Goal: Ask a question

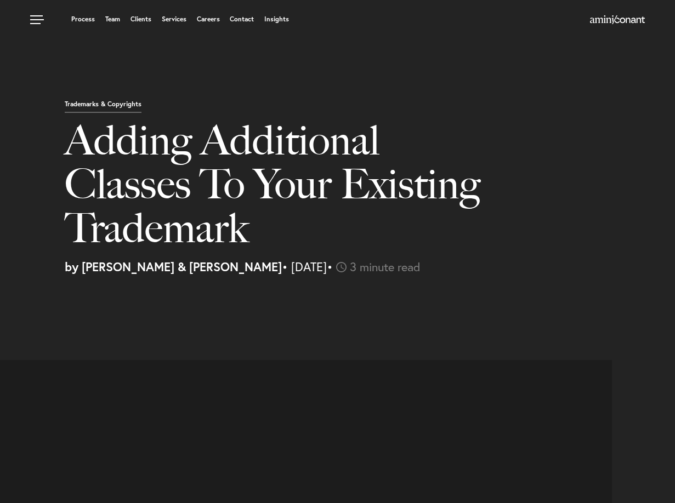
select select "CA"
select select "Austin"
select select "Business and Civil Litigation"
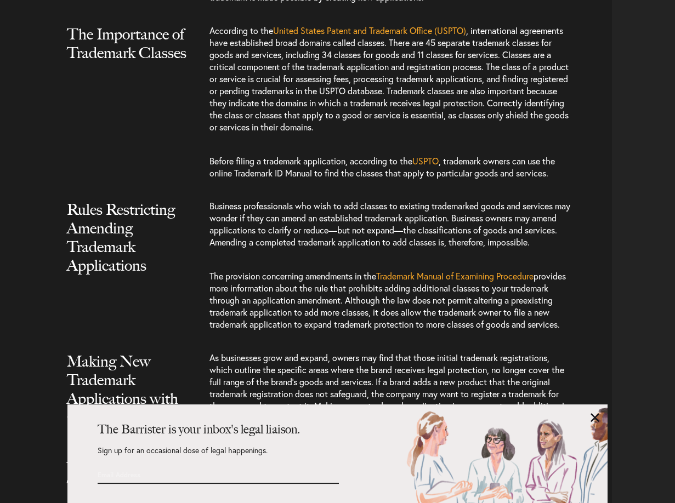
scroll to position [727, 0]
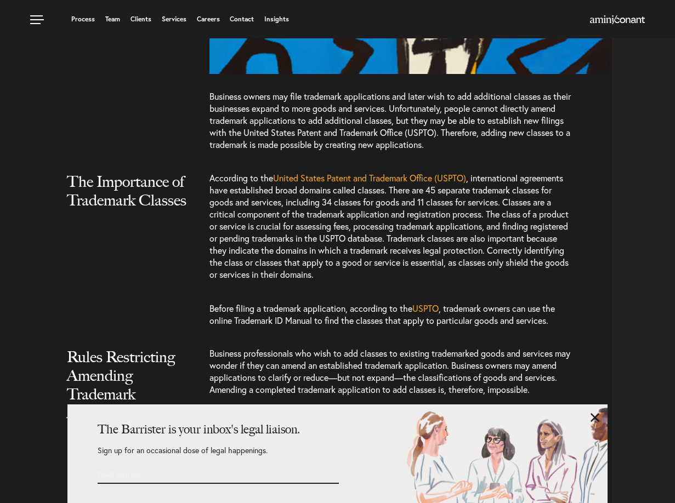
click at [251, 220] on span ", international agreements have established broad domains called classes. There…" at bounding box center [388, 226] width 359 height 108
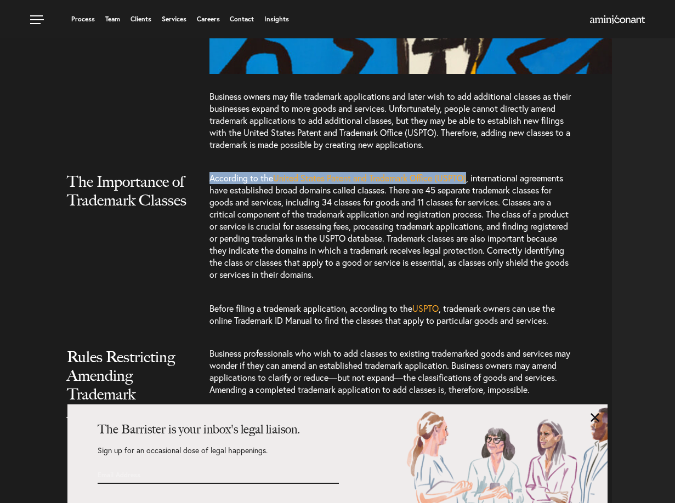
click at [251, 220] on span ", international agreements have established broad domains called classes. There…" at bounding box center [388, 226] width 359 height 108
click at [242, 225] on span ", international agreements have established broad domains called classes. There…" at bounding box center [388, 226] width 359 height 108
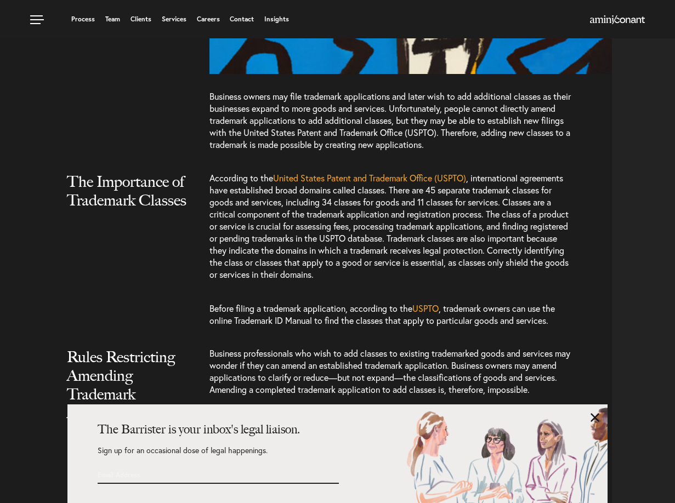
click at [261, 111] on span "Business owners may file trademark applications and later wish to add additiona…" at bounding box center [389, 120] width 361 height 60
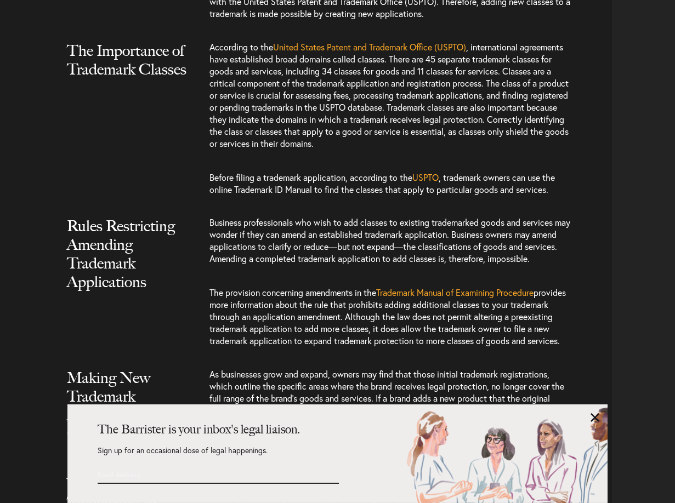
scroll to position [895, 0]
